Goal: Communication & Community: Answer question/provide support

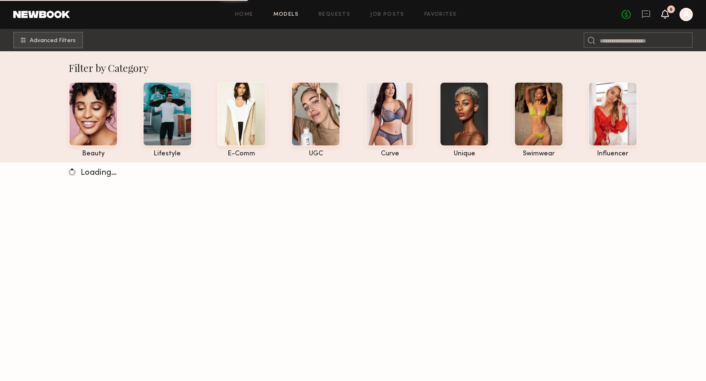
click at [666, 14] on icon at bounding box center [665, 14] width 7 height 6
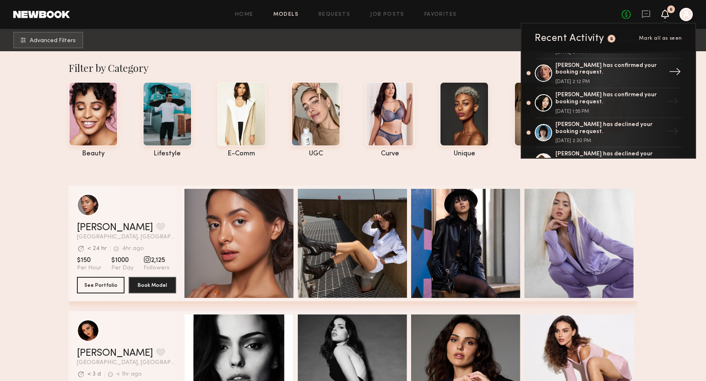
scroll to position [33, 0]
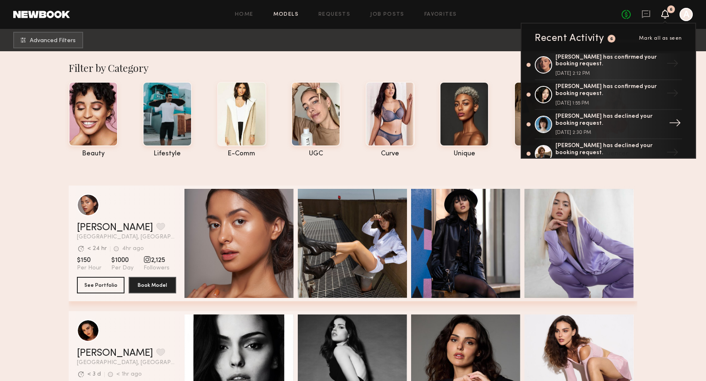
click at [587, 121] on div "[PERSON_NAME] has declined your booking request." at bounding box center [609, 120] width 108 height 14
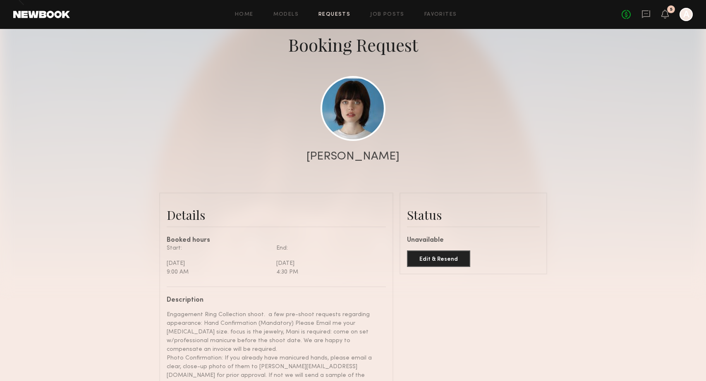
scroll to position [3, 0]
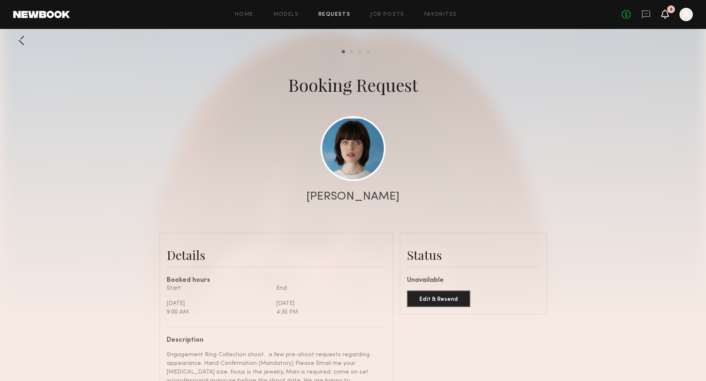
click at [665, 16] on icon at bounding box center [665, 14] width 7 height 6
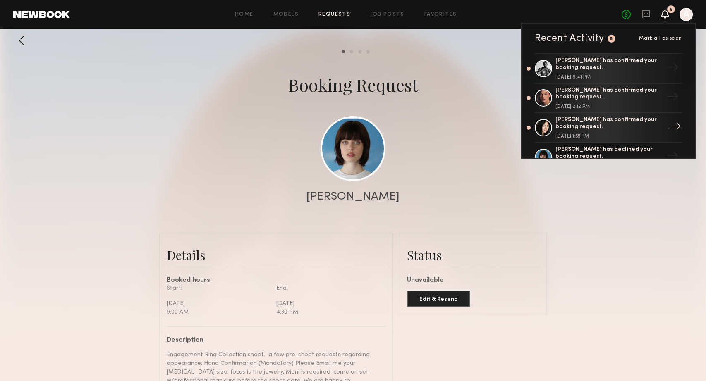
click at [589, 127] on div "[PERSON_NAME] has confirmed your booking request." at bounding box center [609, 124] width 108 height 14
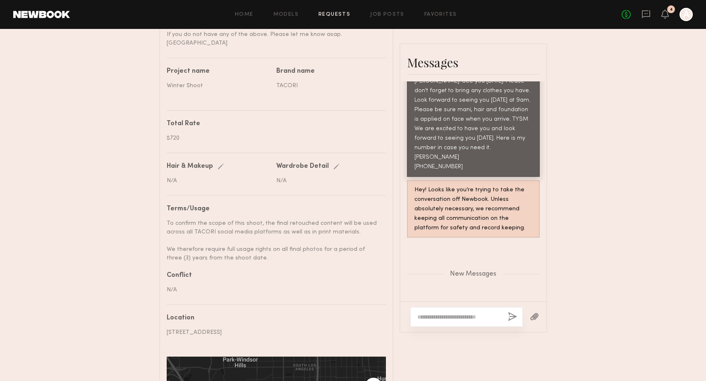
scroll to position [437, 0]
click at [431, 313] on textarea at bounding box center [459, 317] width 84 height 8
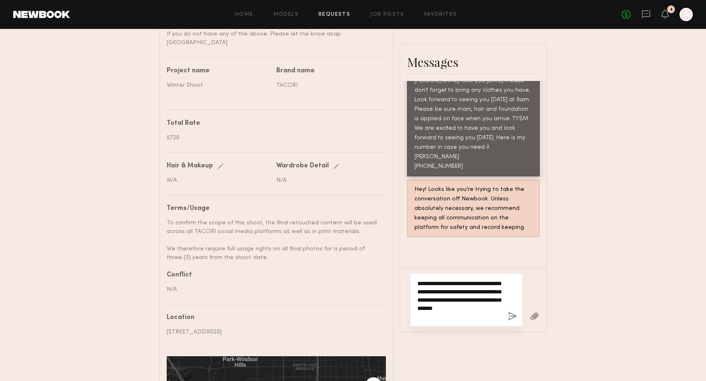
type textarea "**********"
click at [511, 312] on button "button" at bounding box center [512, 317] width 9 height 10
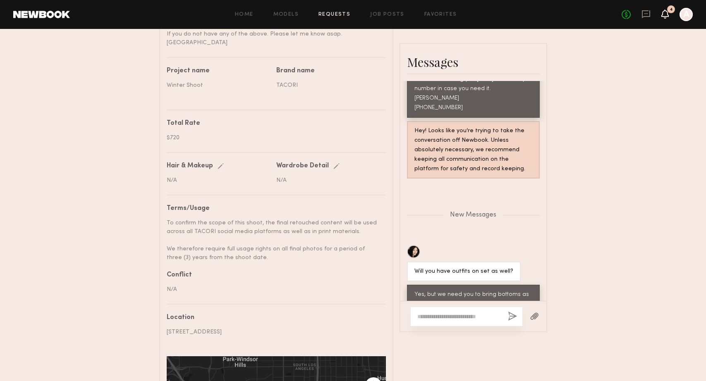
click at [664, 14] on icon at bounding box center [665, 14] width 7 height 6
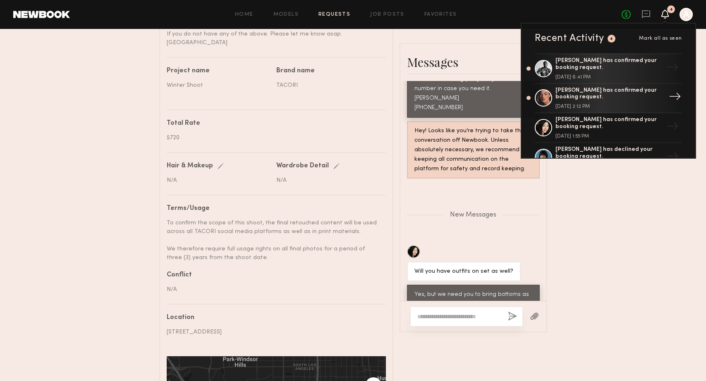
click at [567, 96] on div "[PERSON_NAME] has confirmed your booking request." at bounding box center [609, 94] width 108 height 14
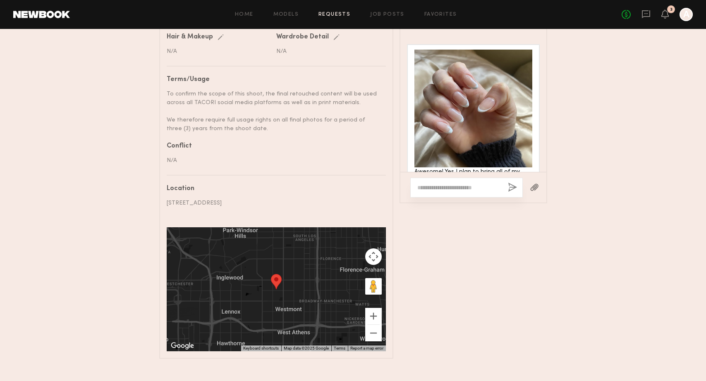
scroll to position [989, 0]
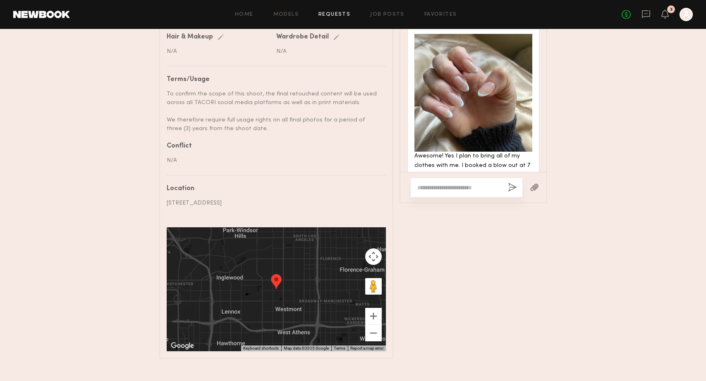
drag, startPoint x: 453, startPoint y: 117, endPoint x: 455, endPoint y: 138, distance: 21.2
click at [455, 152] on div "Awesome! Yes I plan to bring all of my clothes with me. I booked a blow out at …" at bounding box center [473, 176] width 118 height 48
drag, startPoint x: 427, startPoint y: 128, endPoint x: 464, endPoint y: 143, distance: 40.6
click at [464, 152] on div "Awesome! Yes I plan to bring all of my clothes with me. I booked a blow out at …" at bounding box center [473, 176] width 118 height 48
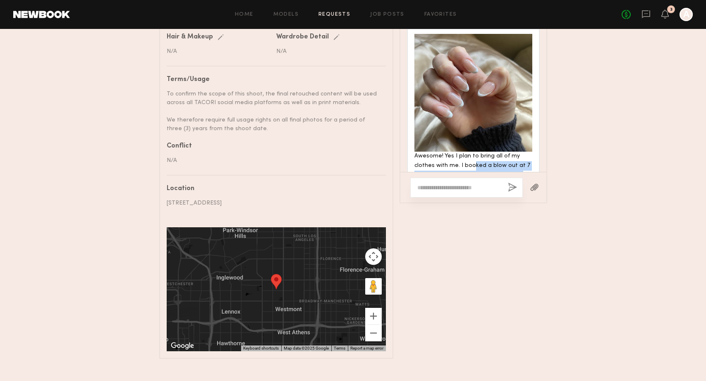
drag, startPoint x: 472, startPoint y: 125, endPoint x: 472, endPoint y: 143, distance: 17.4
click at [472, 152] on div "Awesome! Yes I plan to bring all of my clothes with me. I booked a blow out at …" at bounding box center [473, 176] width 118 height 48
click at [425, 184] on textarea at bounding box center [459, 188] width 84 height 8
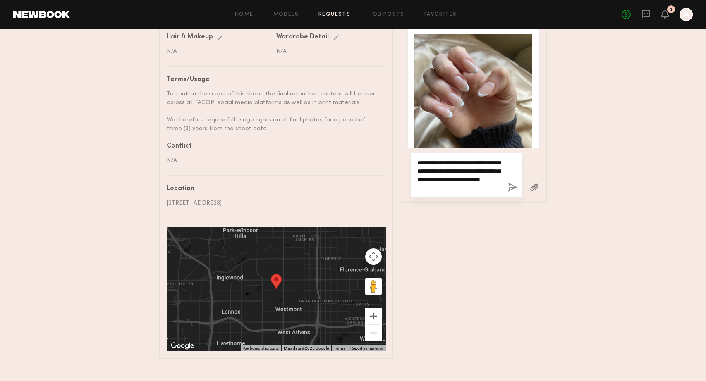
type textarea "**********"
click at [513, 183] on button "button" at bounding box center [512, 188] width 9 height 10
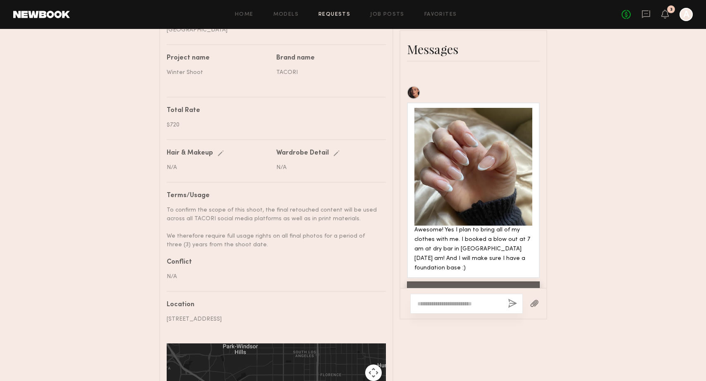
scroll to position [447, 0]
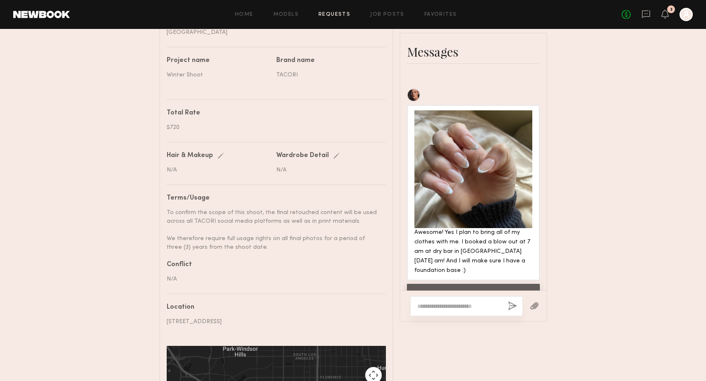
click at [336, 14] on link "Requests" at bounding box center [334, 14] width 32 height 5
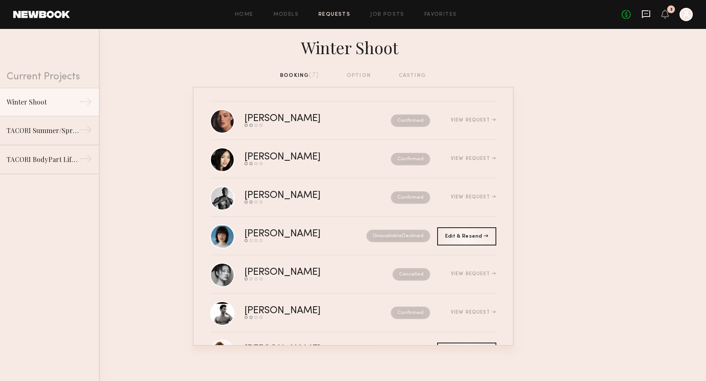
click at [646, 12] on icon at bounding box center [645, 14] width 9 height 9
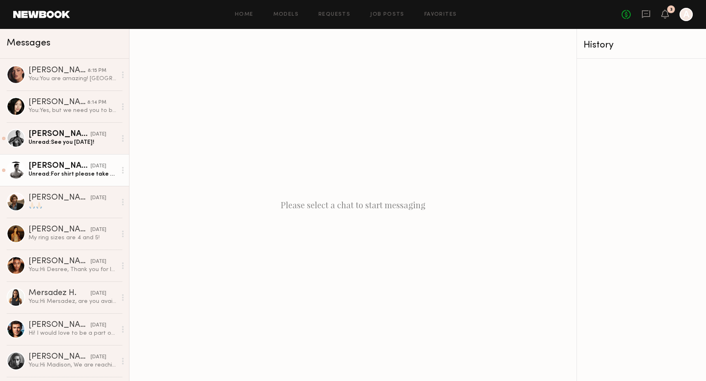
click at [41, 173] on div "Unread: For shirt please take L or XL because I have large shoulders" at bounding box center [73, 174] width 88 height 8
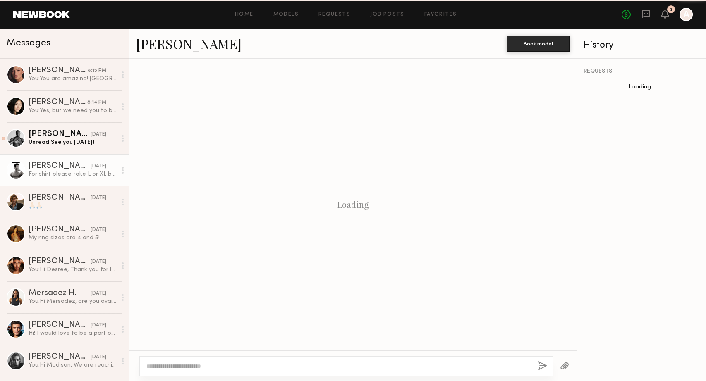
scroll to position [651, 0]
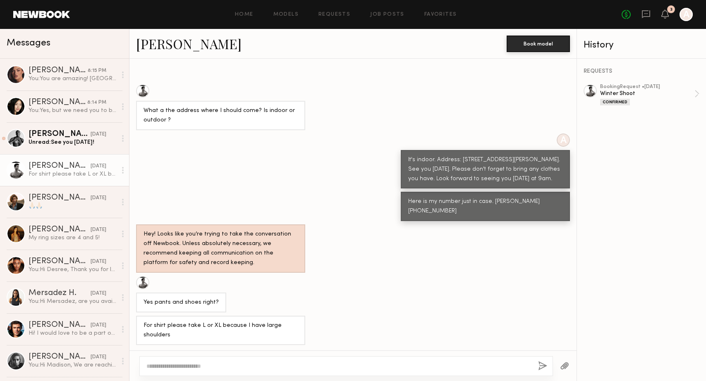
click at [164, 366] on textarea at bounding box center [338, 366] width 385 height 8
type textarea "**********"
click at [542, 361] on button "button" at bounding box center [542, 366] width 9 height 10
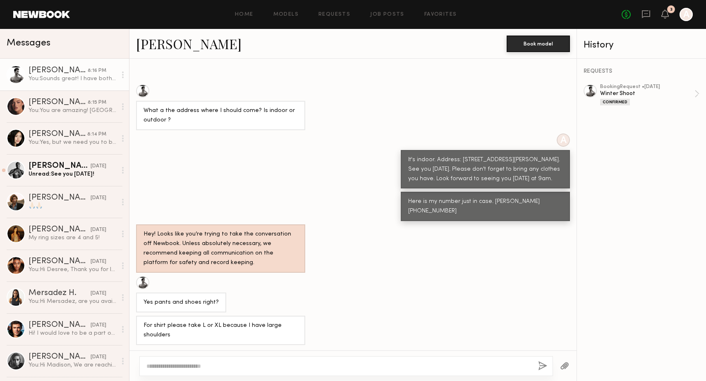
scroll to position [746, 0]
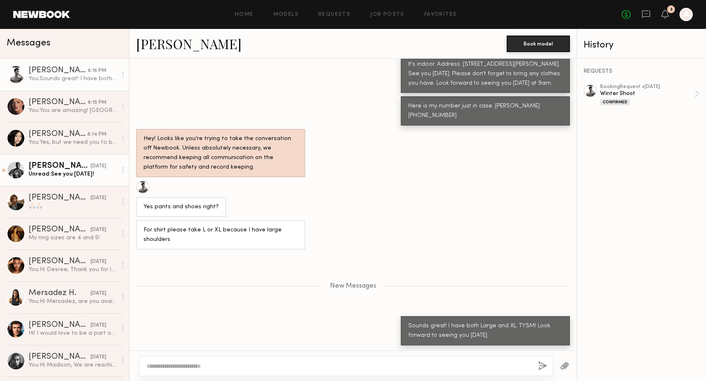
click at [59, 179] on link "[PERSON_NAME] [DATE] Unread: See you [DATE]!" at bounding box center [64, 170] width 129 height 32
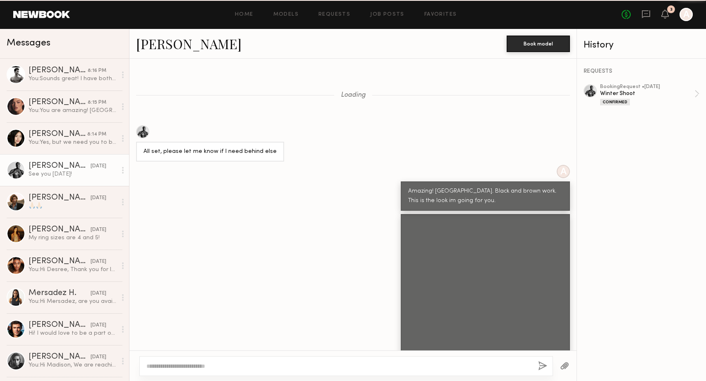
scroll to position [554, 0]
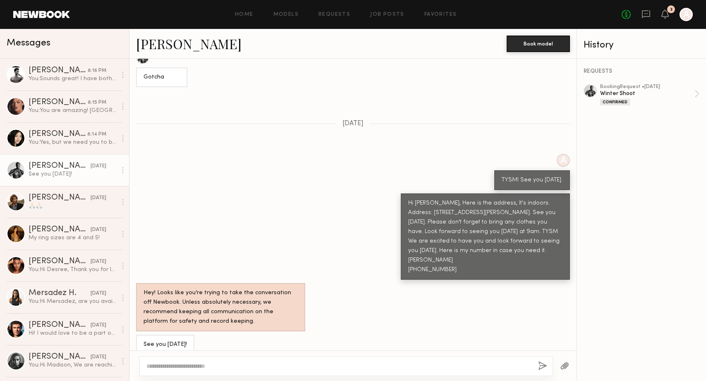
click at [168, 366] on textarea at bounding box center [338, 366] width 385 height 8
type textarea "*"
type textarea "**********"
click at [543, 367] on button "button" at bounding box center [542, 366] width 9 height 10
